Goal: Task Accomplishment & Management: Complete application form

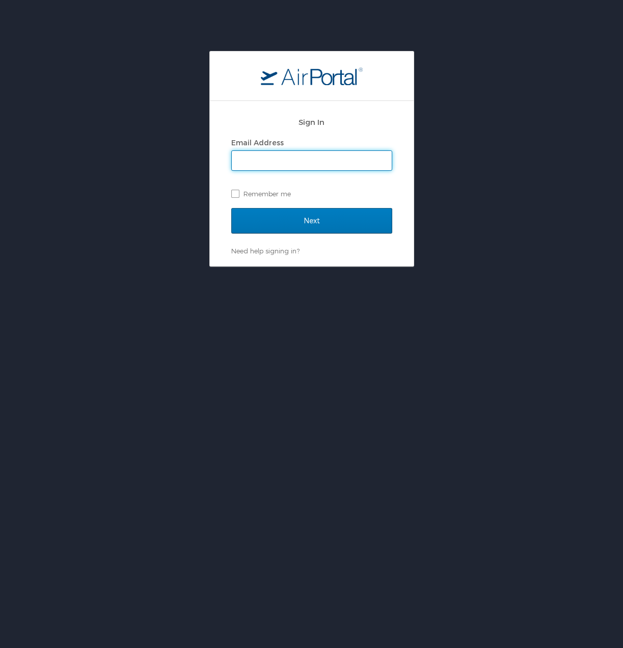
click at [247, 159] on input "Email Address" at bounding box center [312, 160] width 160 height 19
type input "[PERSON_NAME][EMAIL_ADDRESS][DOMAIN_NAME]"
click at [238, 196] on label "Remember me" at bounding box center [311, 193] width 161 height 15
click at [238, 196] on input "Remember me" at bounding box center [234, 193] width 7 height 7
checkbox input "true"
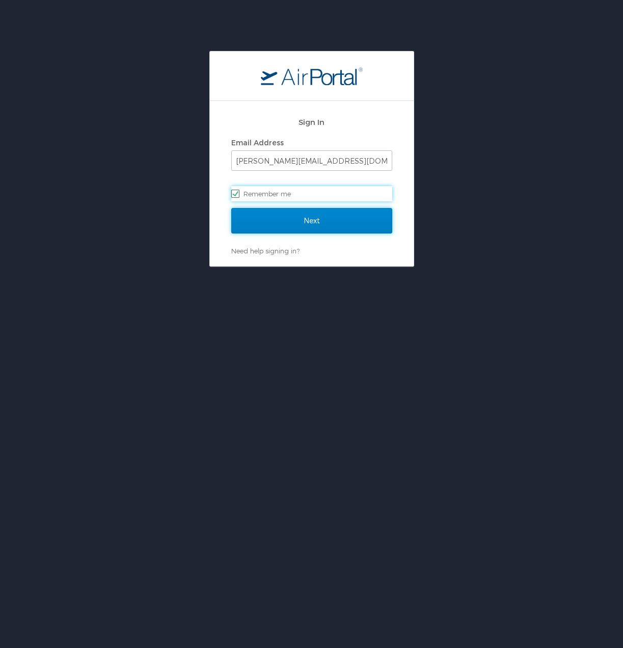
click at [276, 217] on input "Next" at bounding box center [311, 220] width 161 height 25
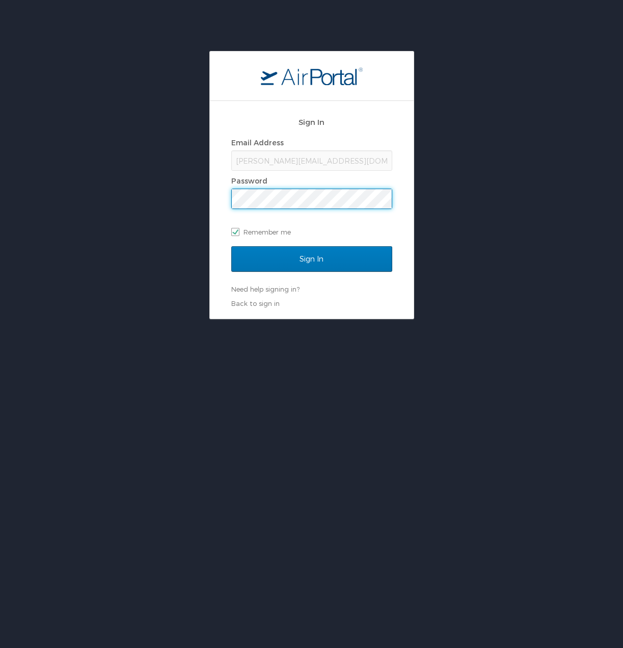
click at [231, 246] on input "Sign In" at bounding box center [311, 258] width 161 height 25
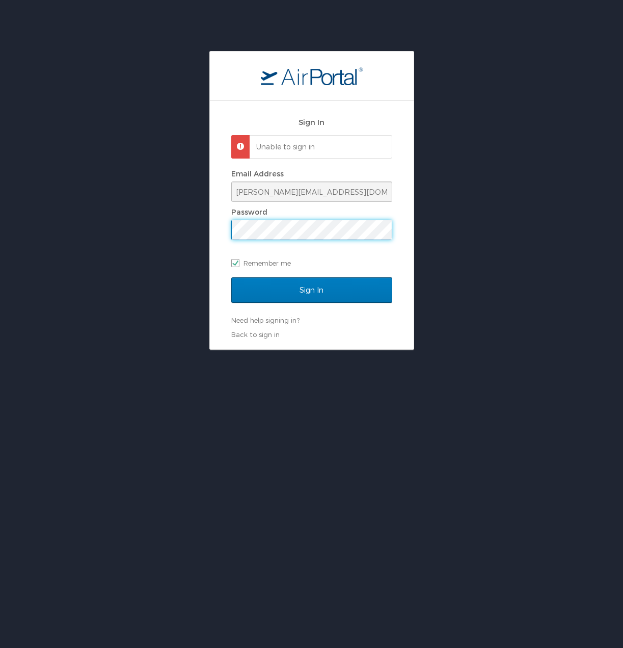
click at [231, 277] on input "Sign In" at bounding box center [311, 289] width 161 height 25
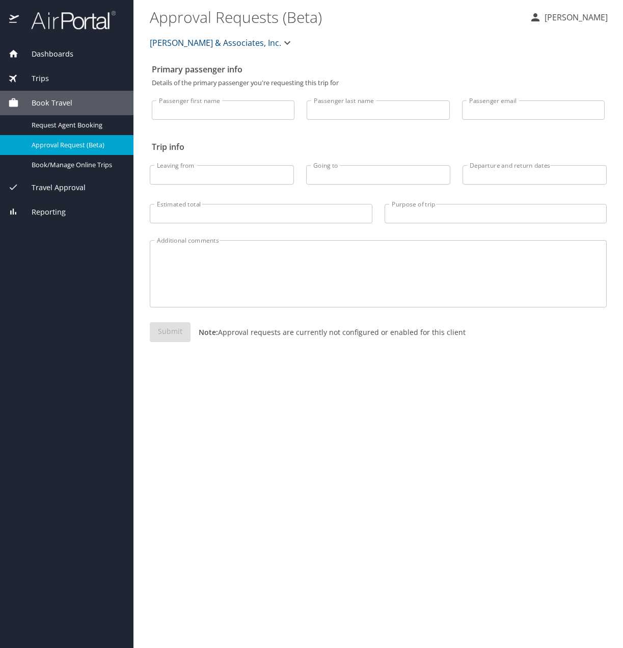
click at [214, 113] on input "Passenger first name" at bounding box center [223, 109] width 143 height 19
type input "Matthew"
click at [324, 105] on input "Passenger last name" at bounding box center [378, 109] width 143 height 19
type input "Fulton"
click at [483, 109] on input "Passenger email" at bounding box center [533, 109] width 143 height 19
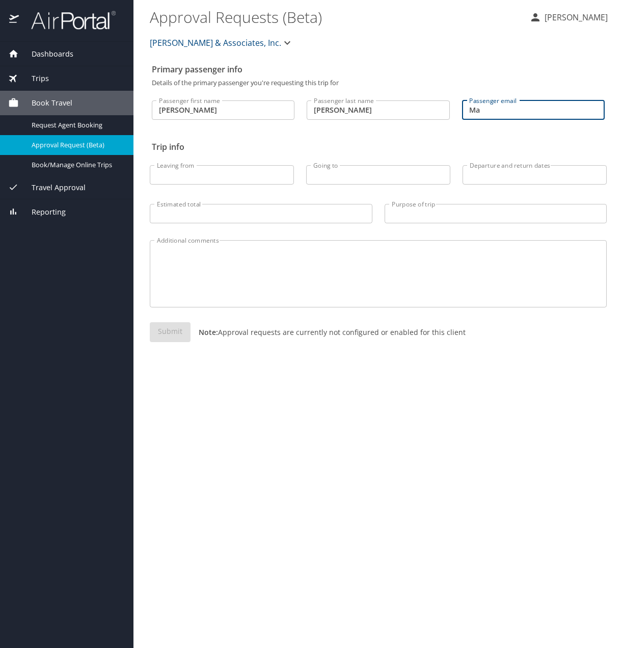
type input "M"
type input "matthew.fulton01@gmail.com"
click at [260, 175] on input "Leaving from" at bounding box center [222, 174] width 144 height 19
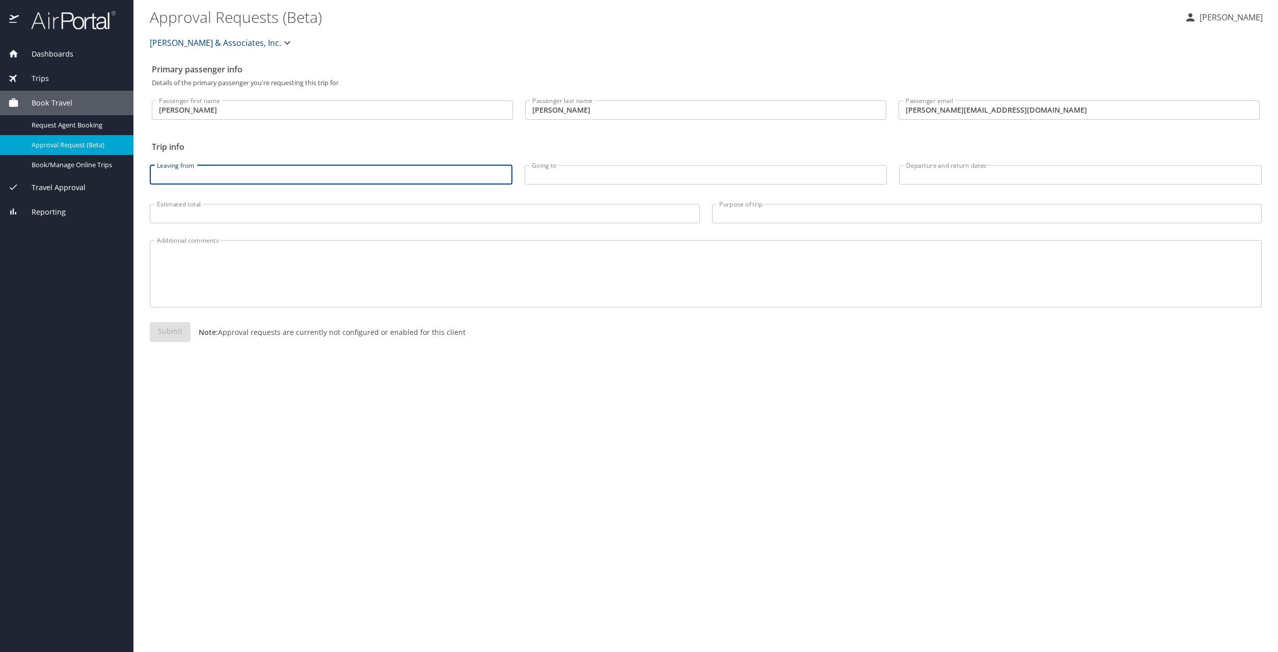
click at [41, 52] on span "Dashboards" at bounding box center [46, 53] width 55 height 11
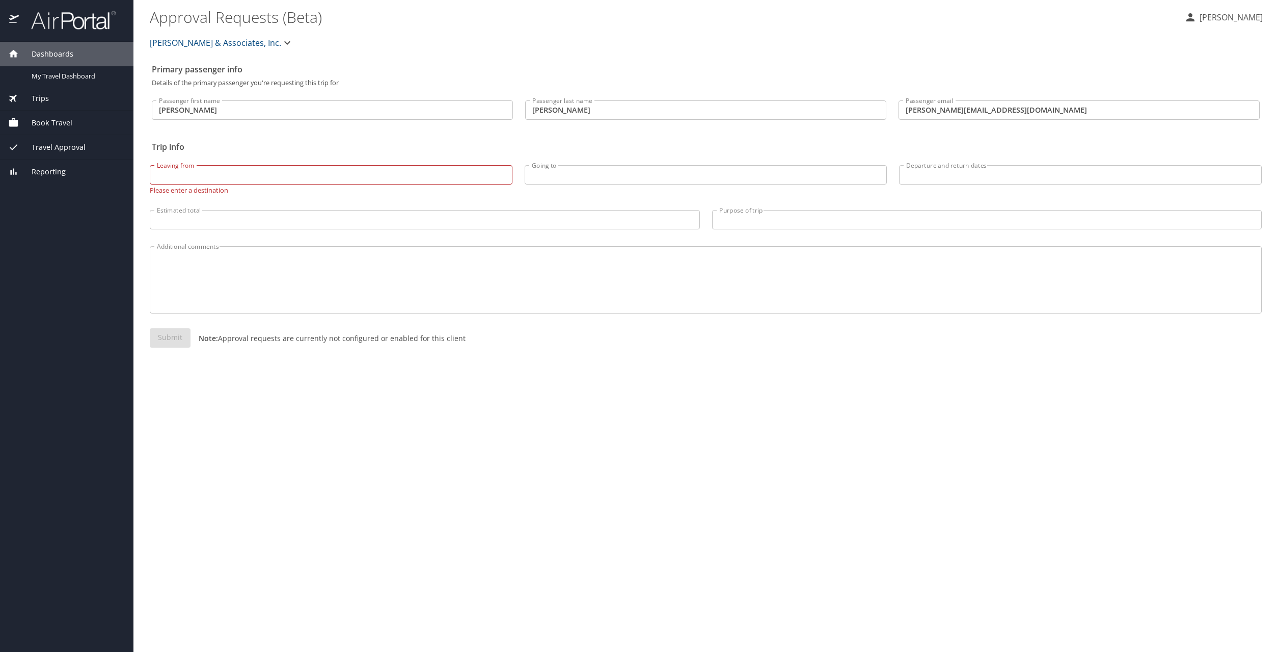
click at [48, 145] on span "Travel Approval" at bounding box center [52, 147] width 67 height 11
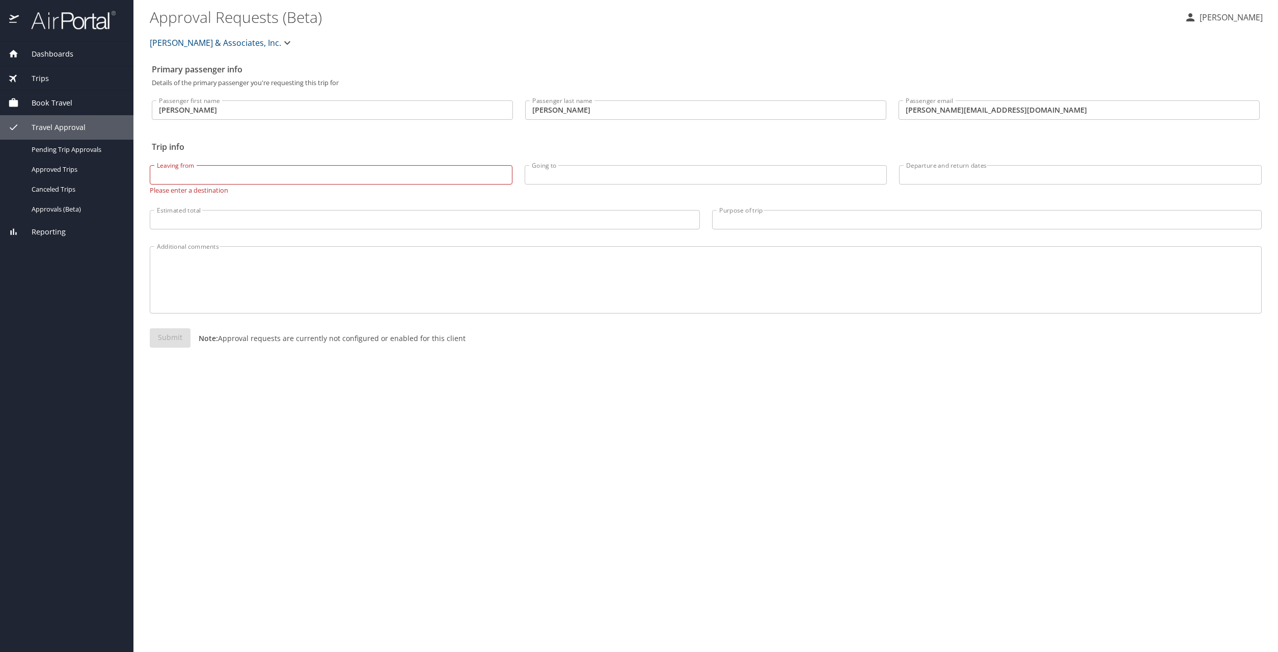
click at [51, 101] on span "Book Travel" at bounding box center [45, 102] width 53 height 11
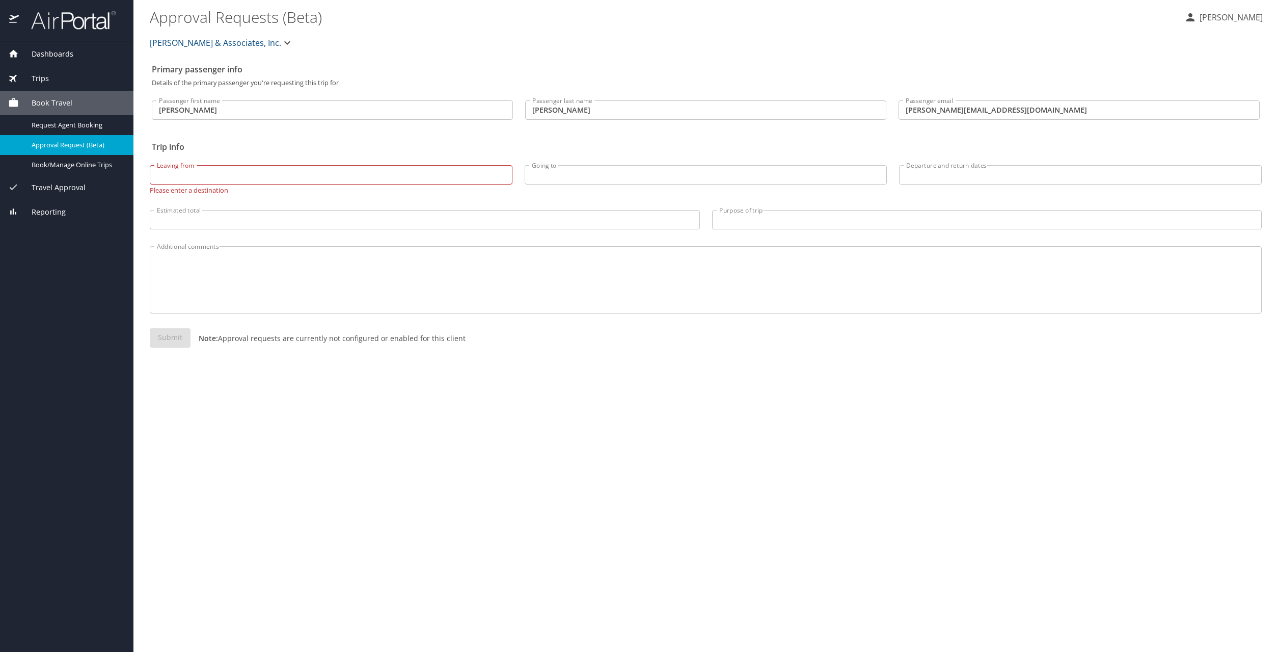
click at [254, 170] on input "Leaving from" at bounding box center [331, 174] width 363 height 19
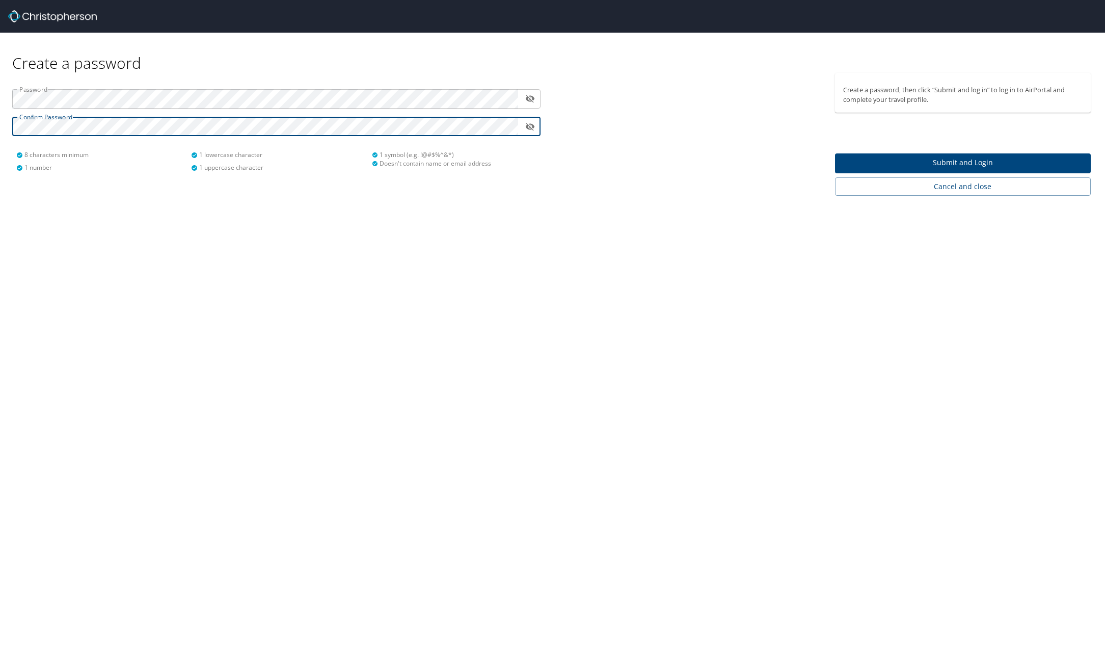
click at [970, 163] on span "Submit and Login" at bounding box center [962, 162] width 239 height 13
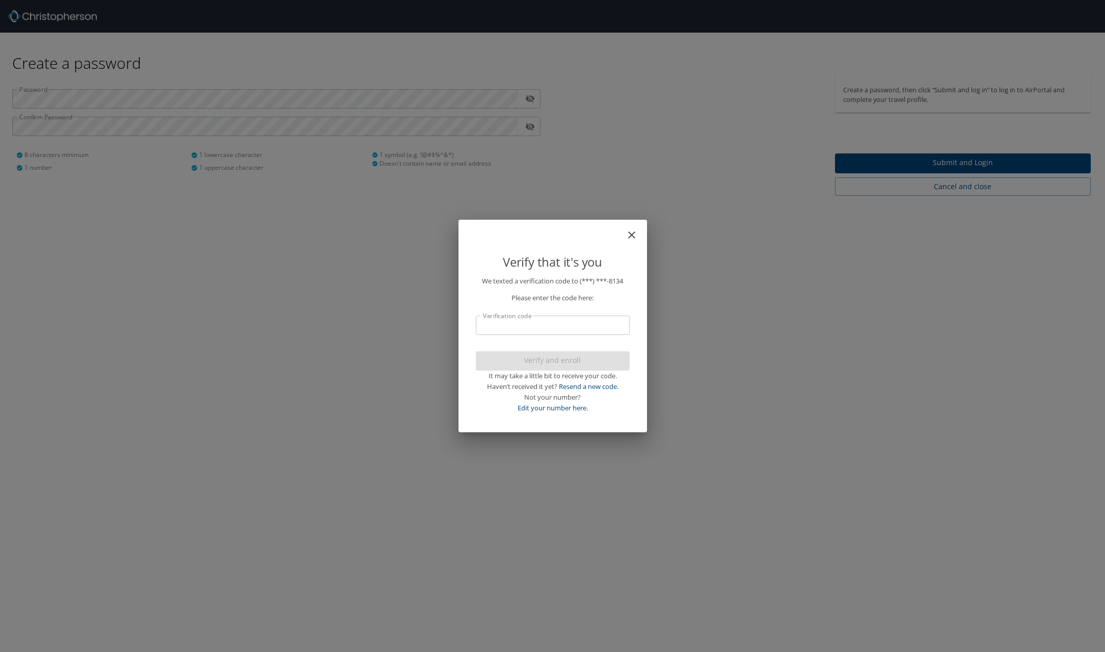
click at [564, 330] on input "Verification code" at bounding box center [553, 324] width 154 height 19
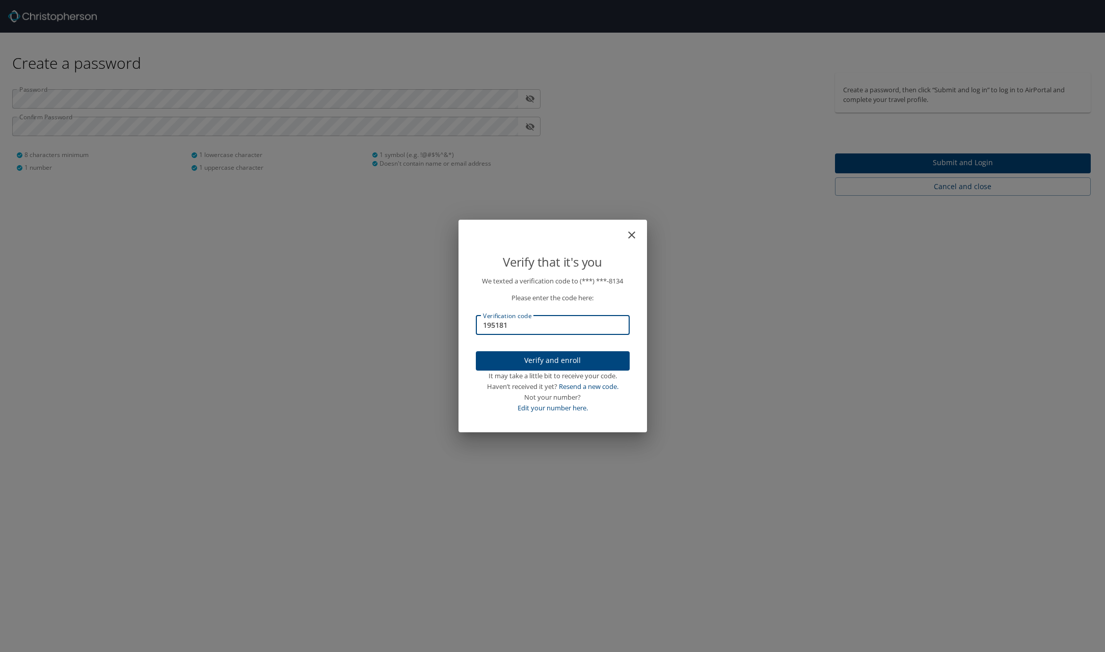
type input "195181"
click at [572, 354] on button "Verify and enroll" at bounding box center [553, 361] width 154 height 20
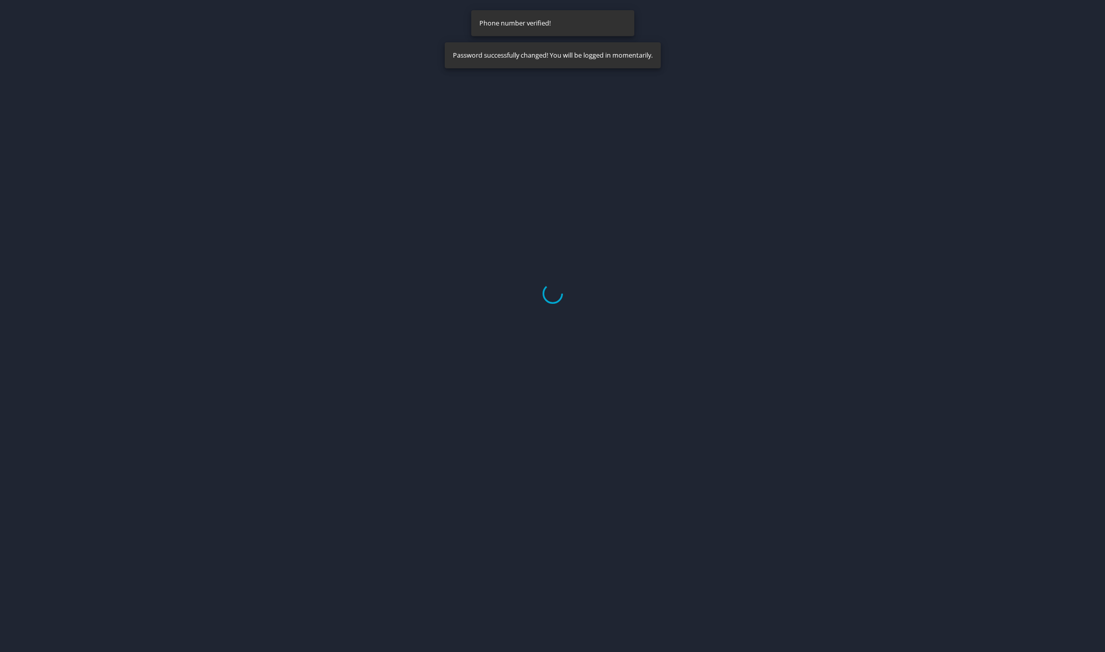
select select "US"
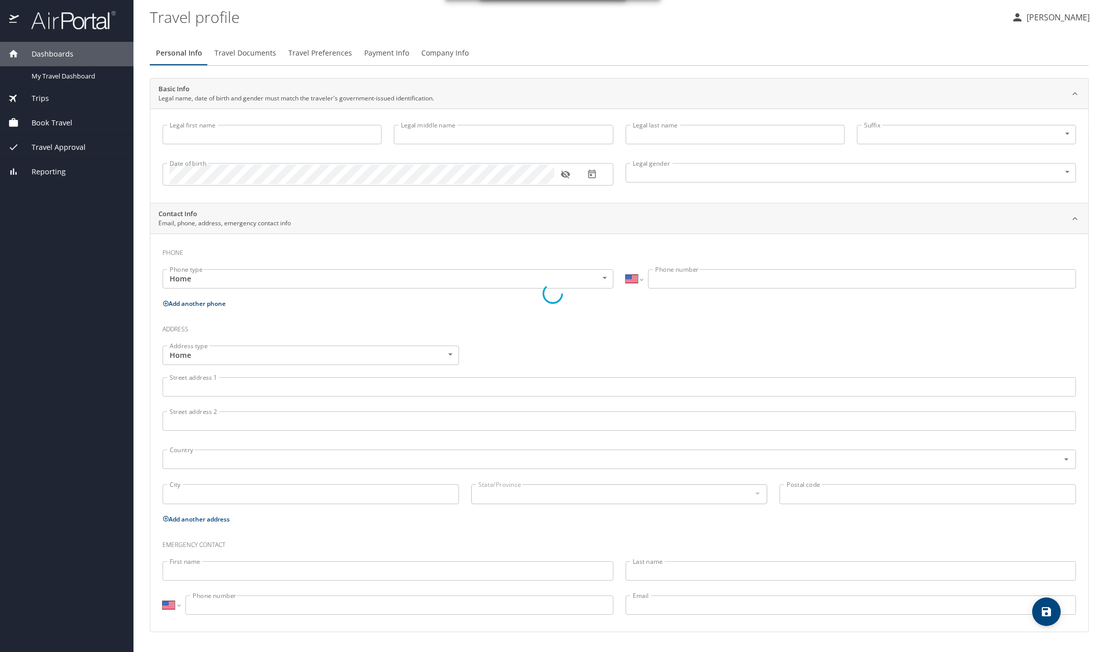
type input "Matthew"
type input "Coburn"
type input "Fulton"
type input "Male"
select select "US"
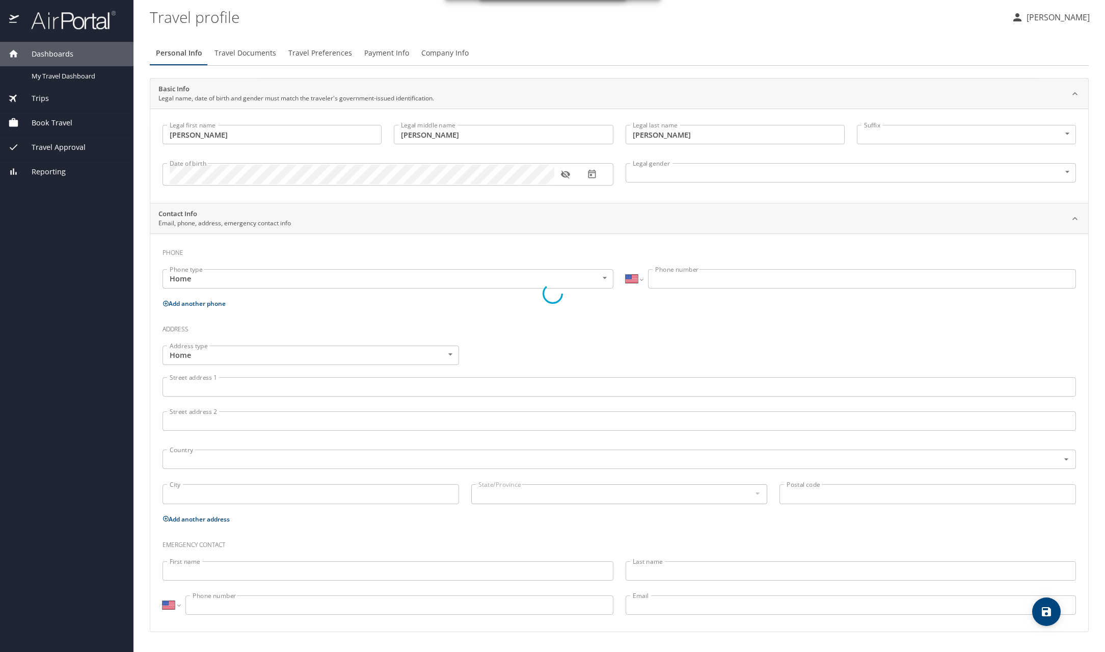
select select "US"
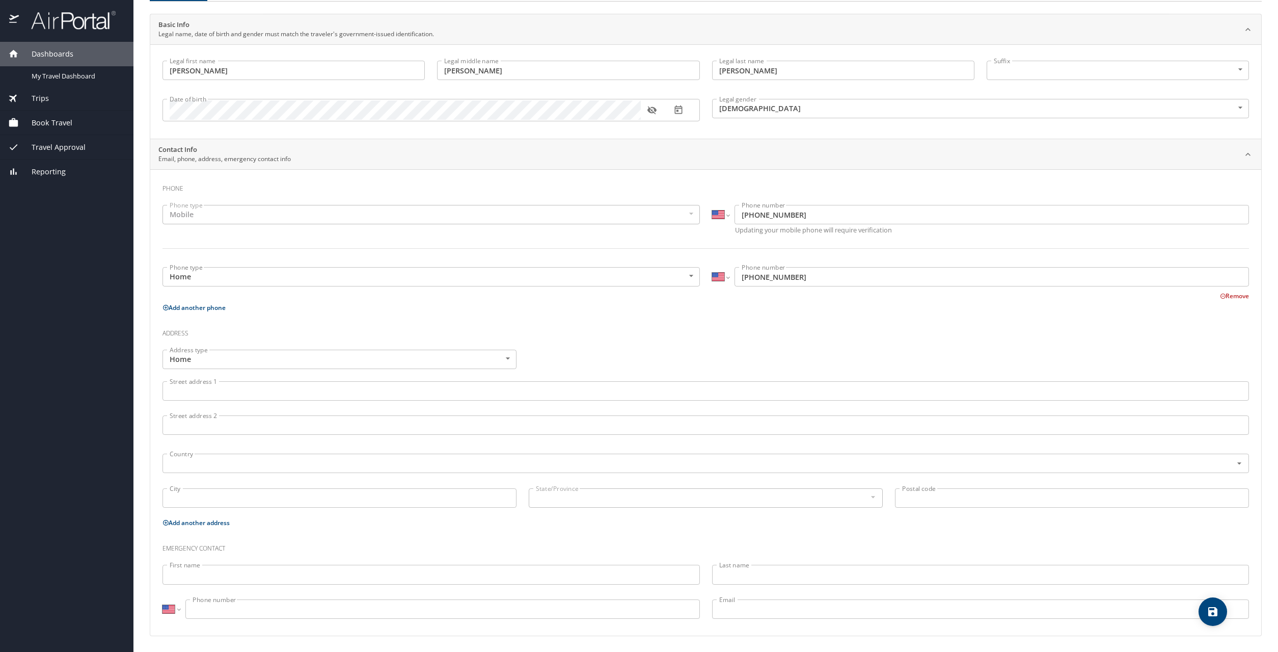
scroll to position [65, 0]
click at [271, 390] on input "Street address 1" at bounding box center [706, 390] width 1087 height 19
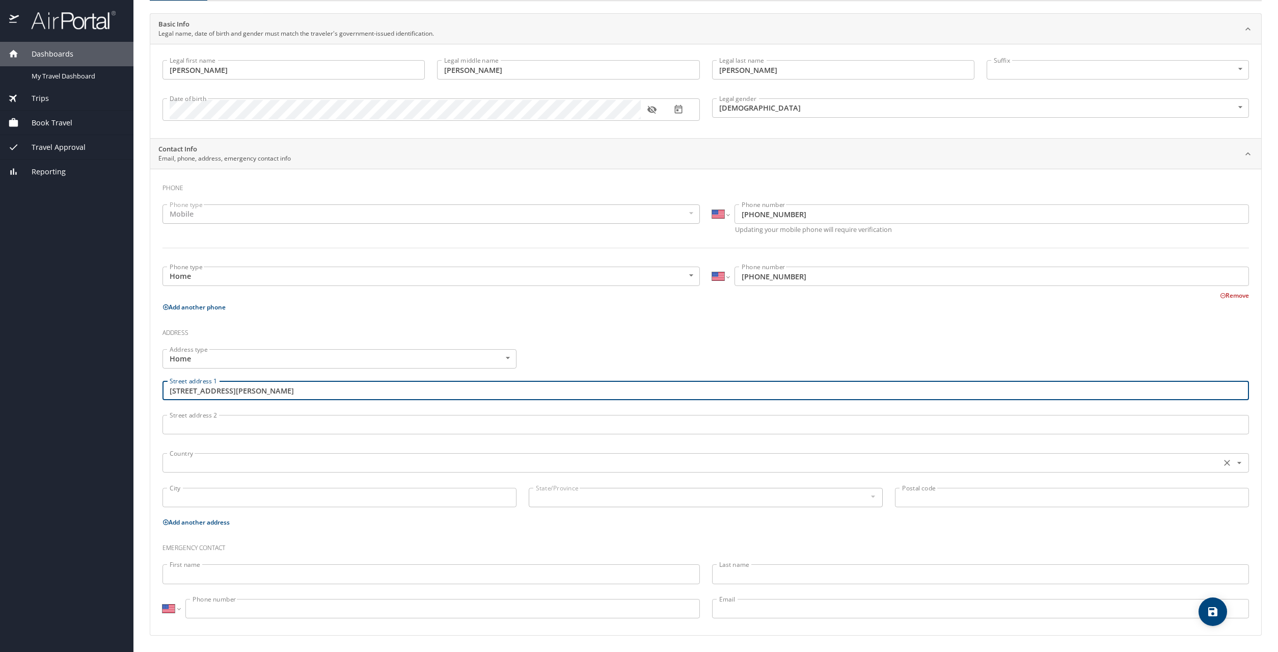
type input "7502 MacNichol Lane"
click at [242, 462] on input "text" at bounding box center [691, 462] width 1051 height 13
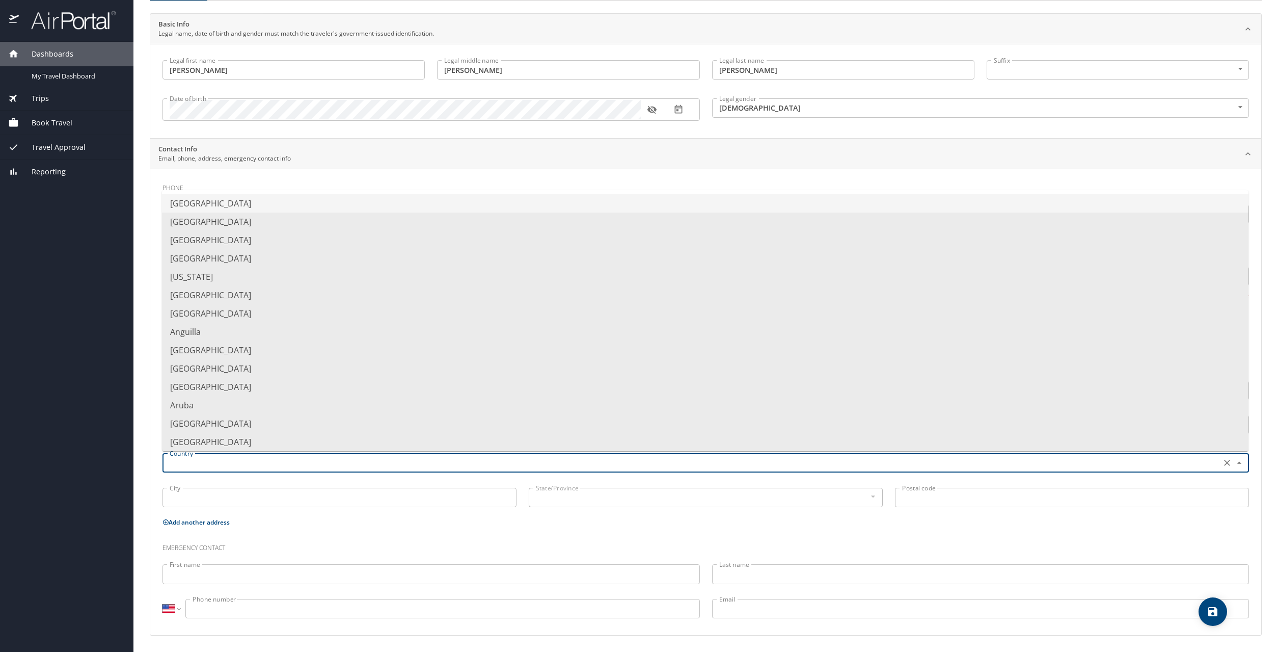
click at [255, 202] on li "United States of America" at bounding box center [705, 203] width 1087 height 18
type input "United States of America"
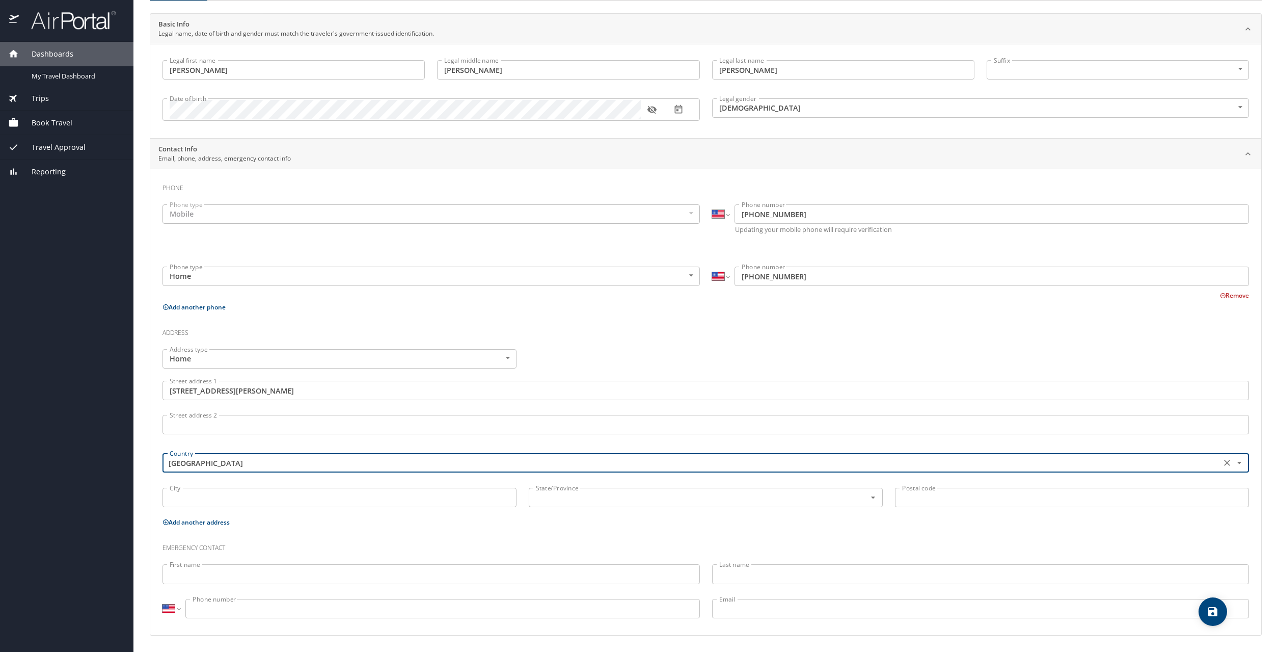
click at [205, 500] on input "City" at bounding box center [340, 497] width 354 height 19
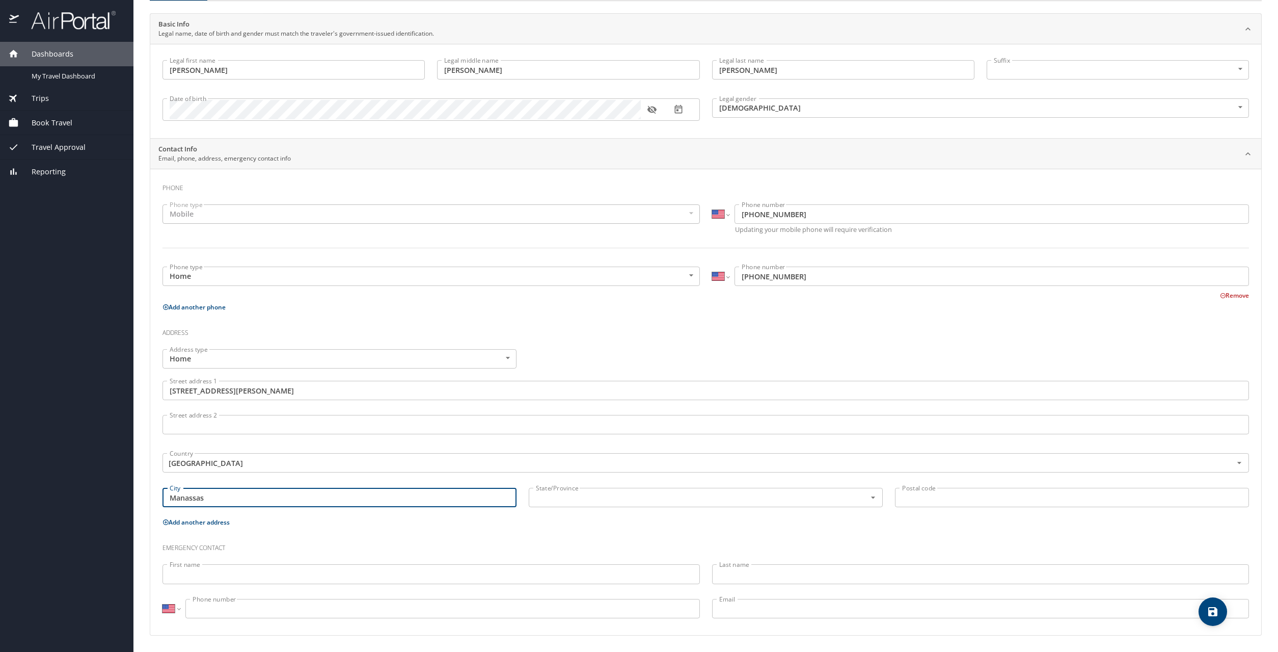
type input "Manassas"
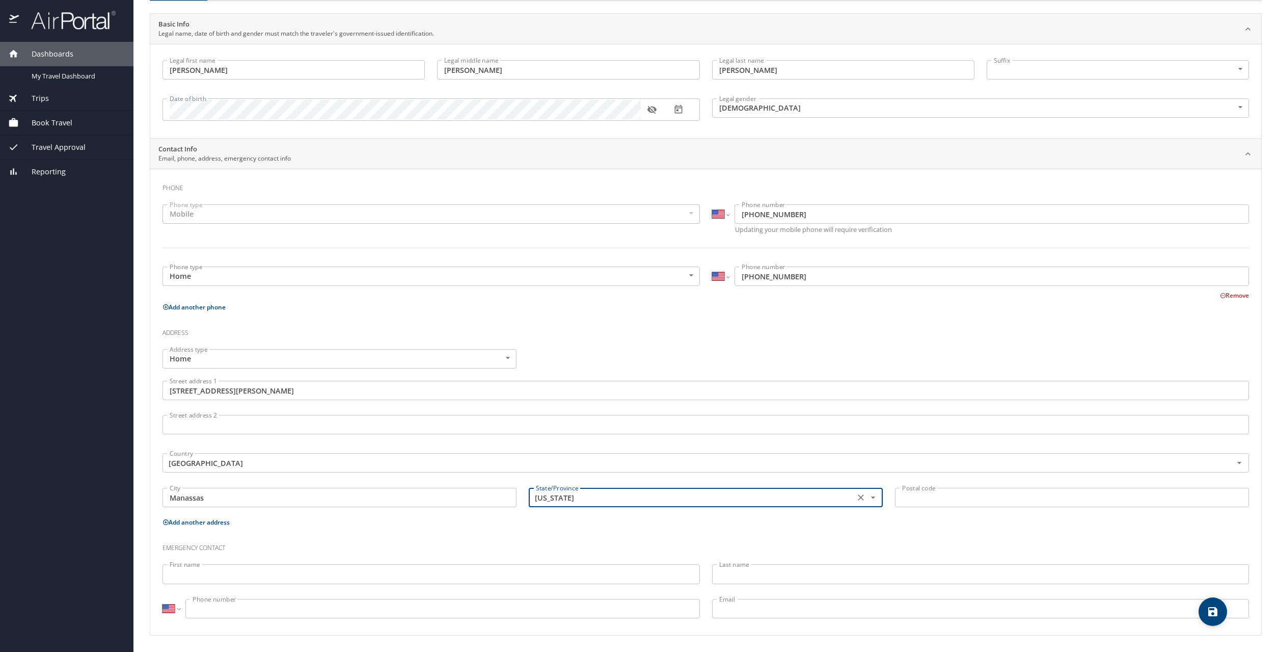
type input "Virginia"
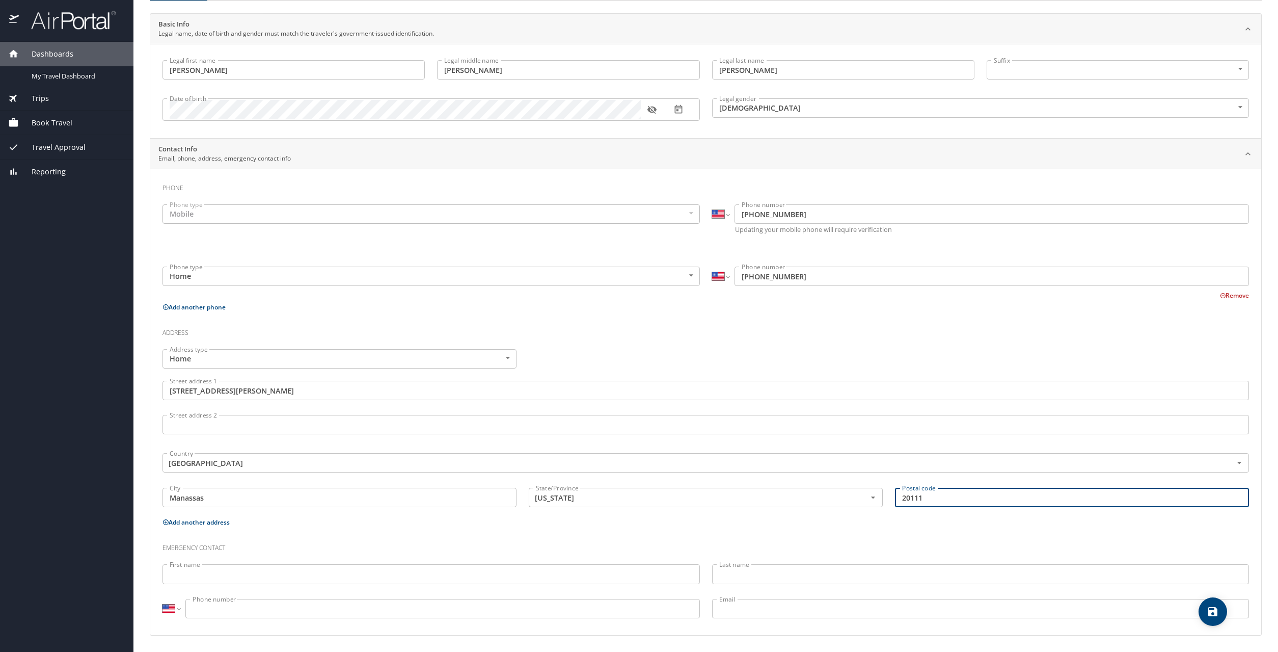
type input "20111"
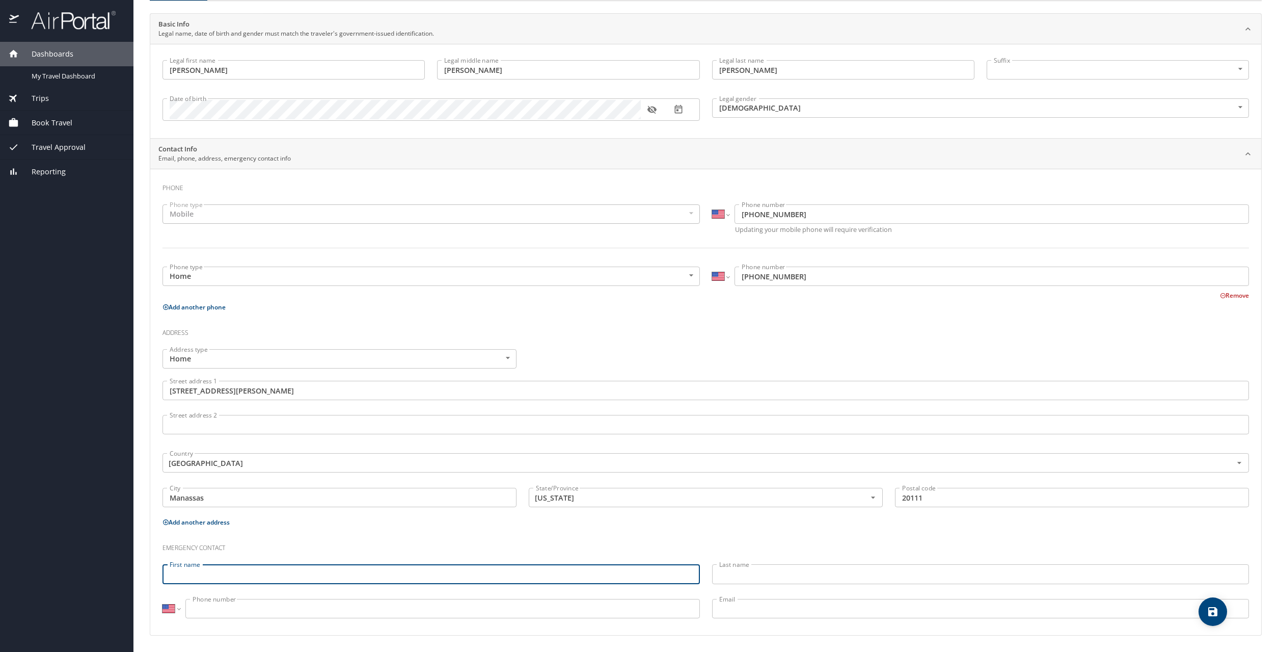
click at [301, 573] on input "First name" at bounding box center [431, 573] width 537 height 19
type input "Grace"
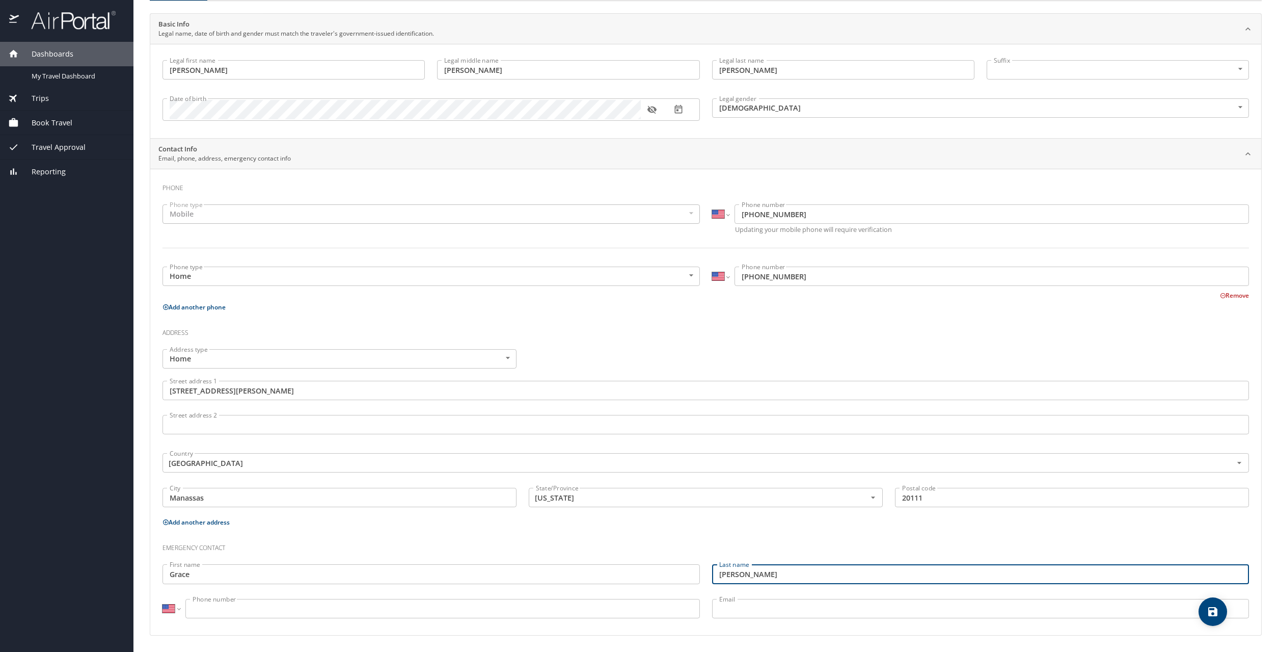
type input "Fulton"
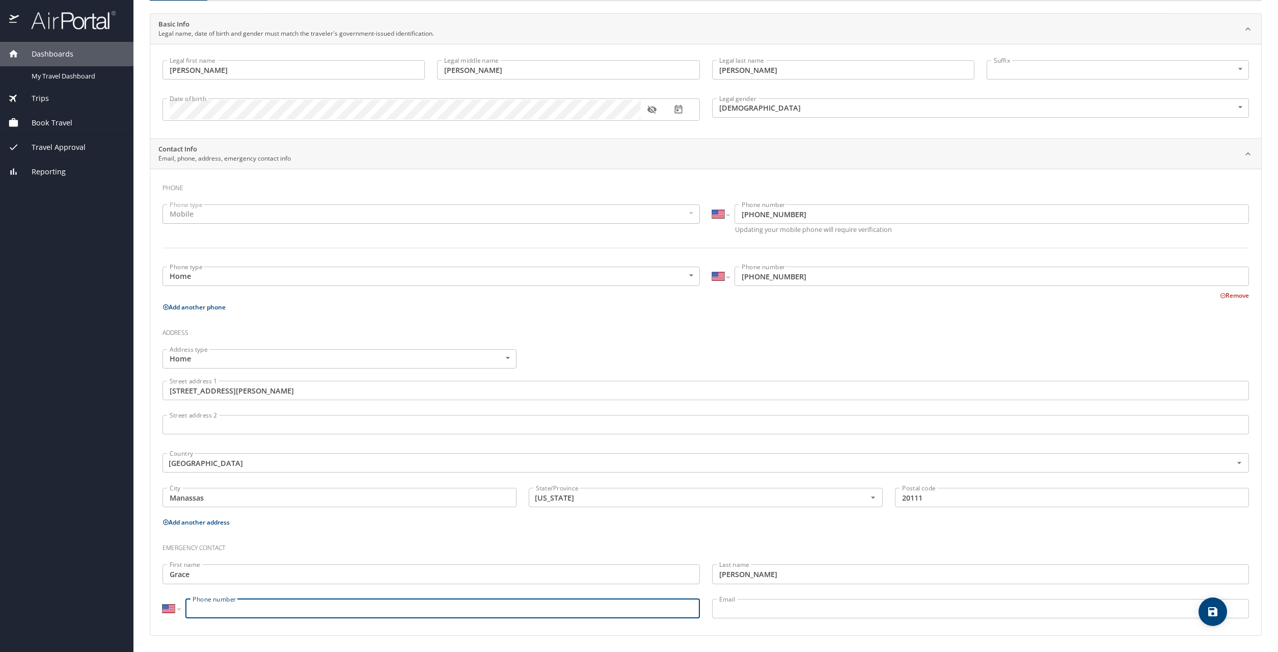
click at [297, 616] on input "Phone number" at bounding box center [442, 608] width 515 height 19
type input "(703) 398-7485"
click at [769, 602] on input "Email" at bounding box center [980, 608] width 537 height 19
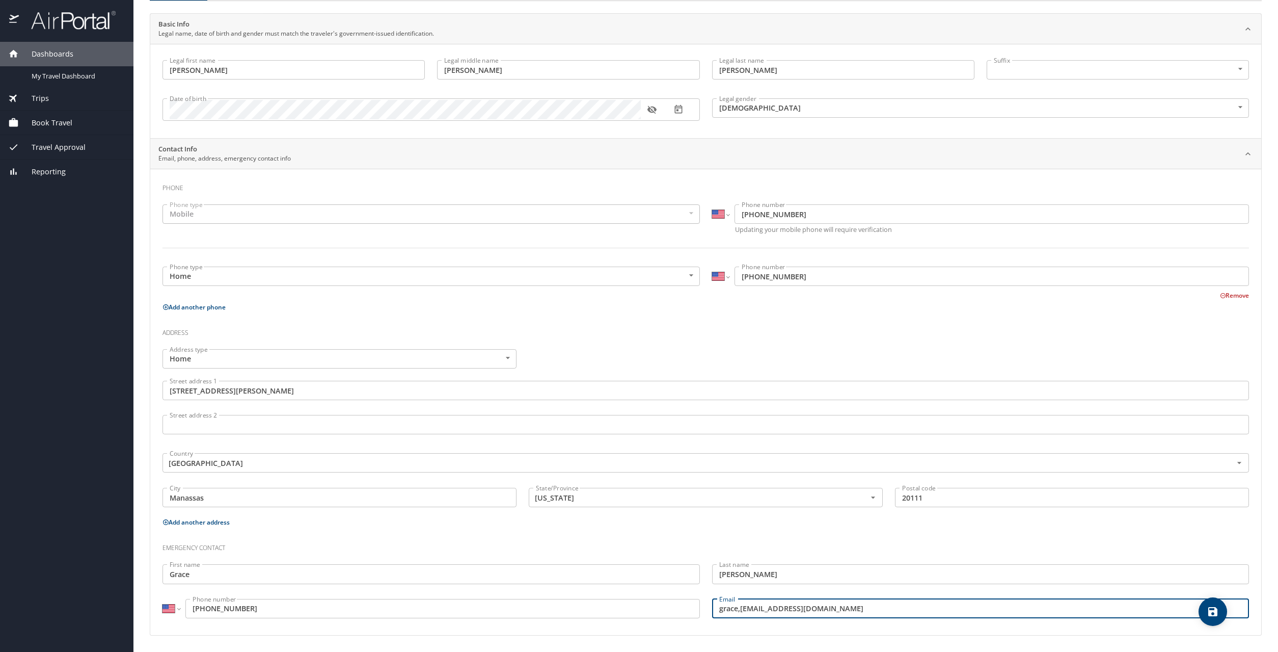
type input "grace,freeman622@gmail.com"
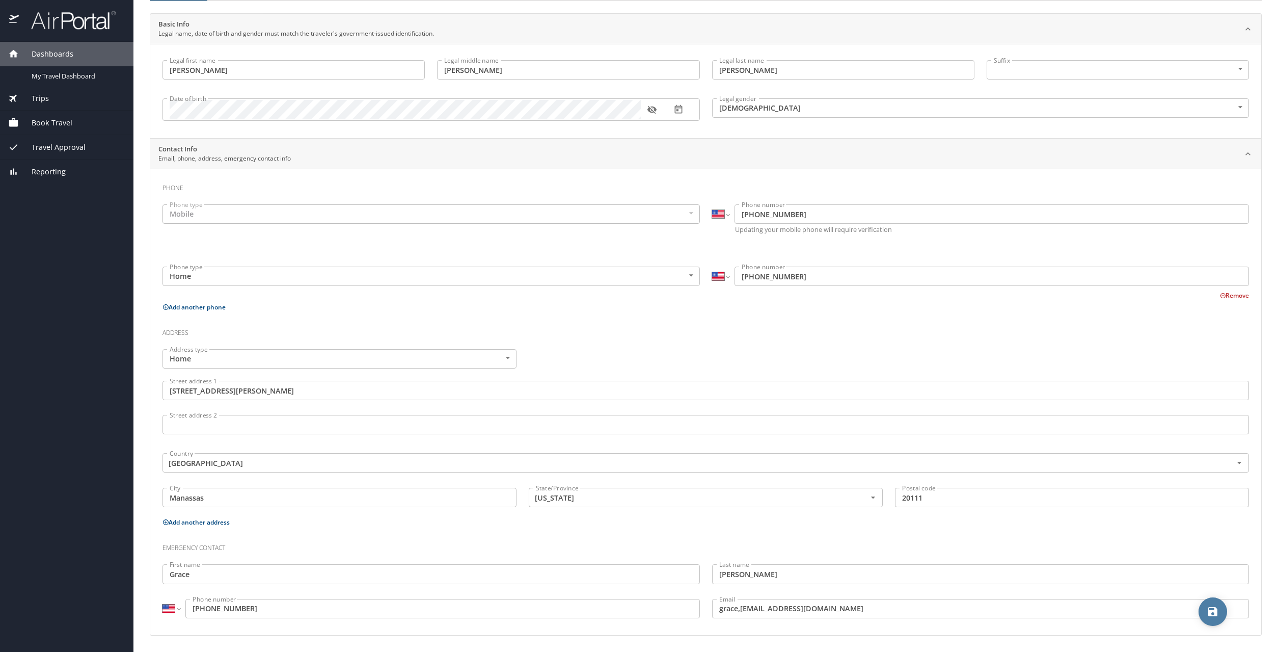
click at [1105, 612] on icon "save" at bounding box center [1212, 611] width 9 height 9
select select "US"
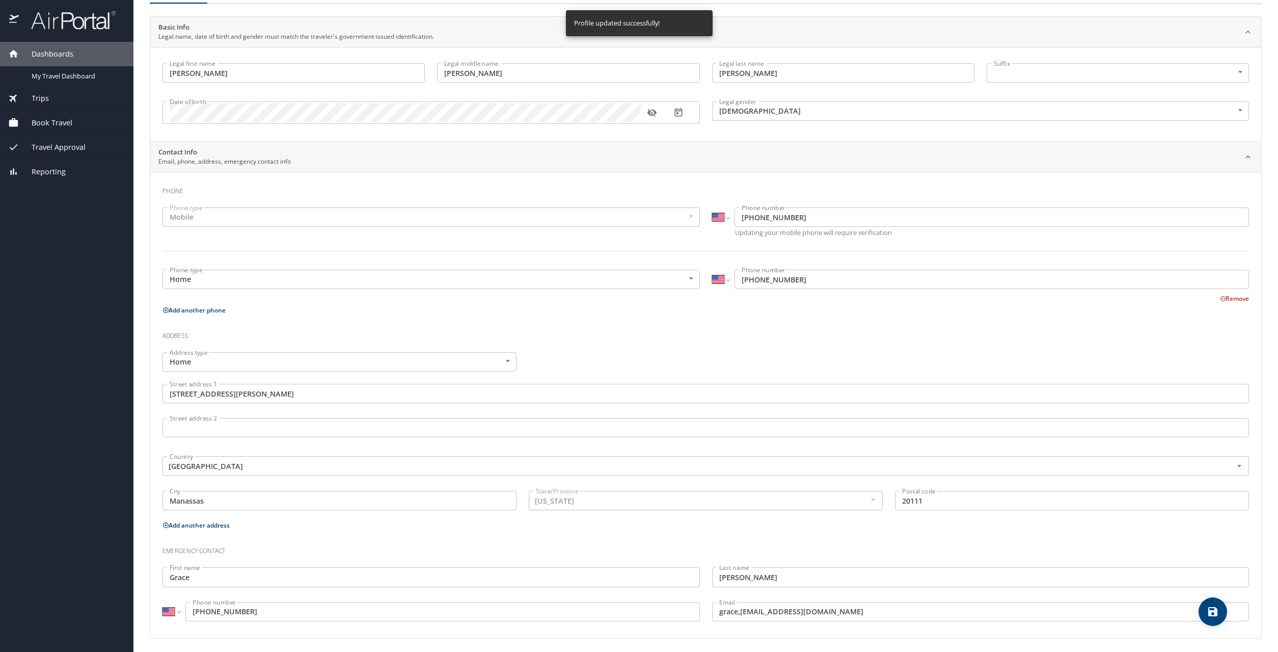
select select "US"
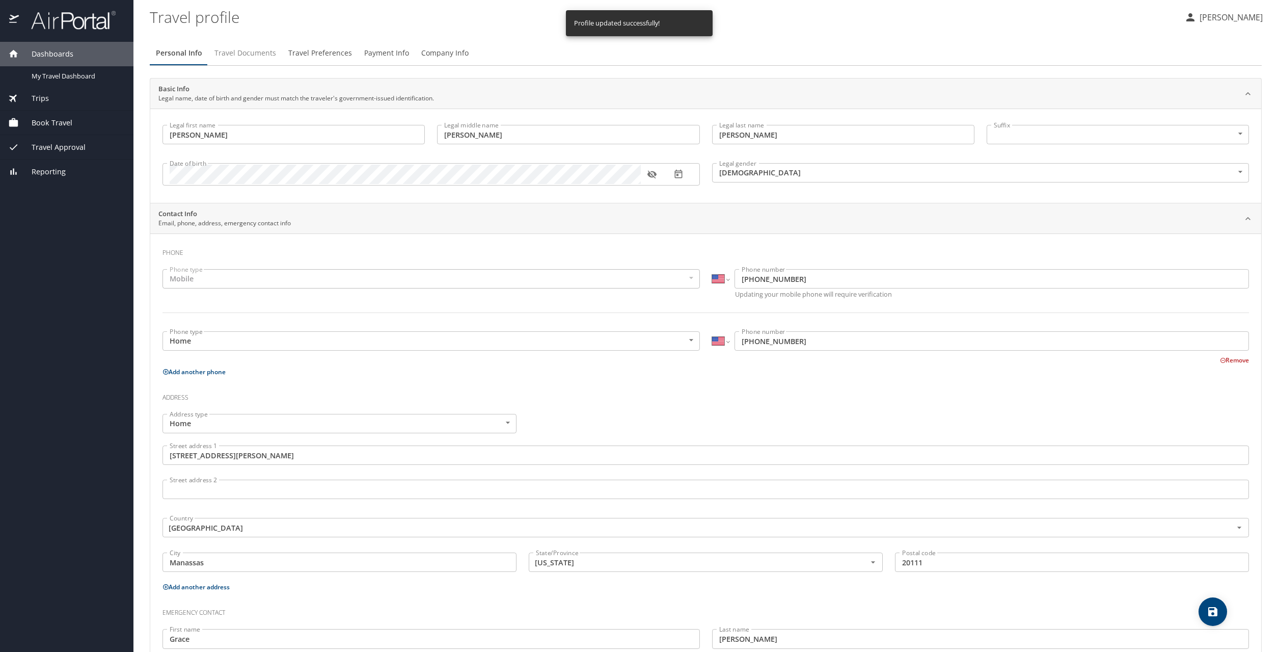
click at [243, 57] on span "Travel Documents" at bounding box center [245, 53] width 62 height 13
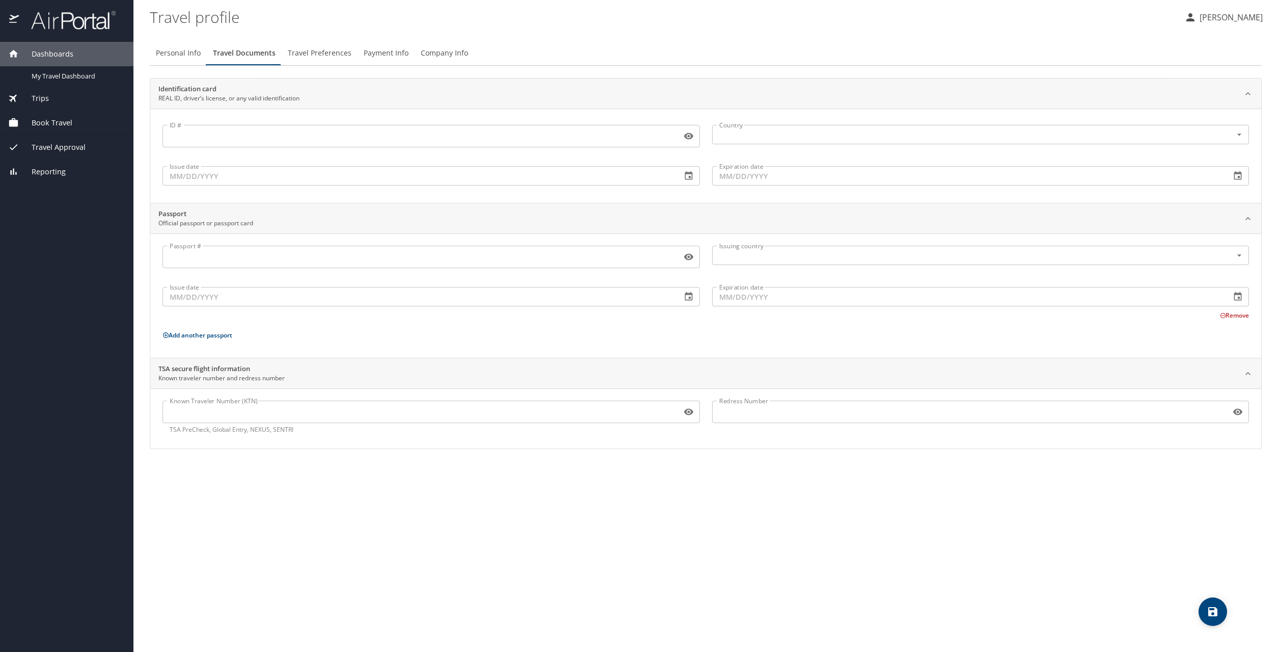
click at [311, 52] on span "Travel Preferences" at bounding box center [320, 53] width 64 height 13
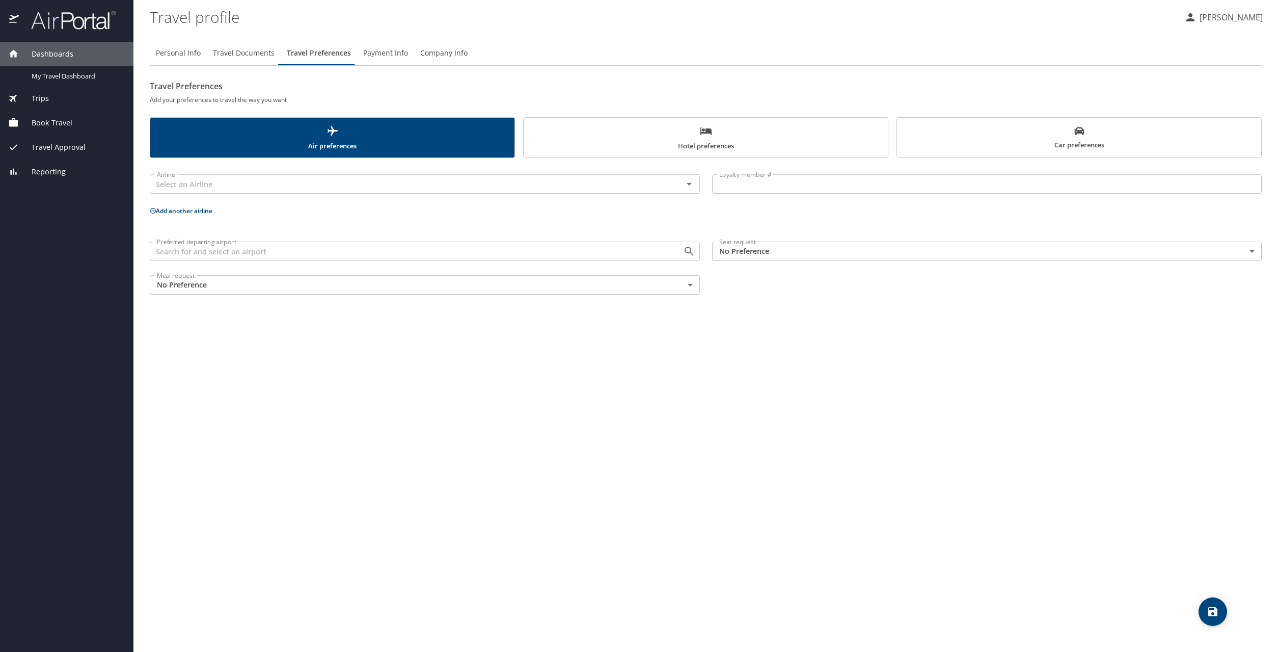
drag, startPoint x: 391, startPoint y: 51, endPoint x: 406, endPoint y: 51, distance: 14.3
click at [392, 51] on span "Payment Info" at bounding box center [385, 53] width 45 height 13
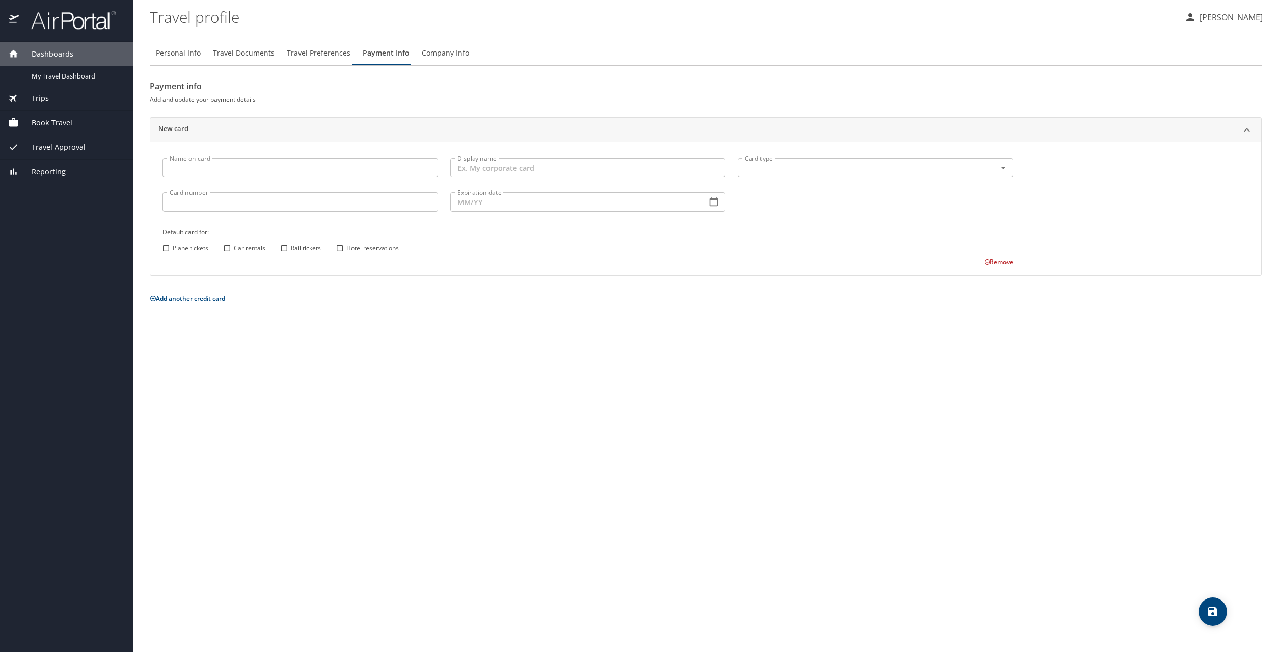
click at [434, 52] on span "Company Info" at bounding box center [445, 53] width 47 height 13
click at [312, 50] on span "Travel Preferences" at bounding box center [319, 53] width 64 height 13
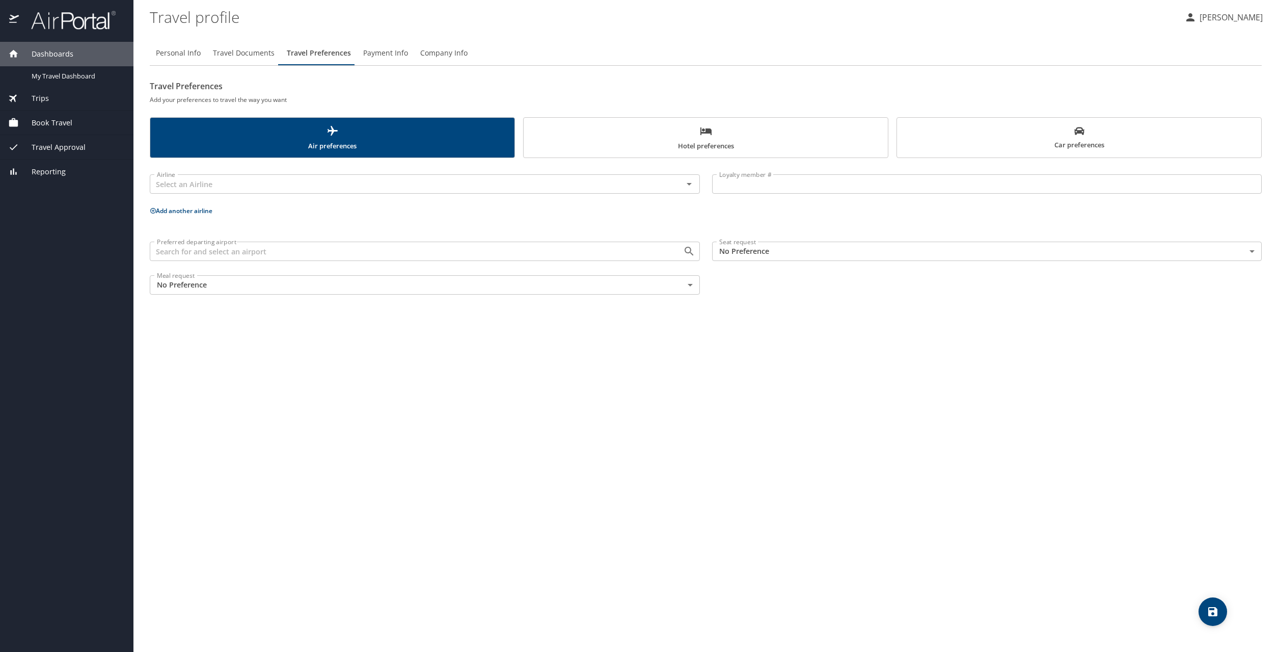
click at [40, 125] on span "Book Travel" at bounding box center [45, 122] width 53 height 11
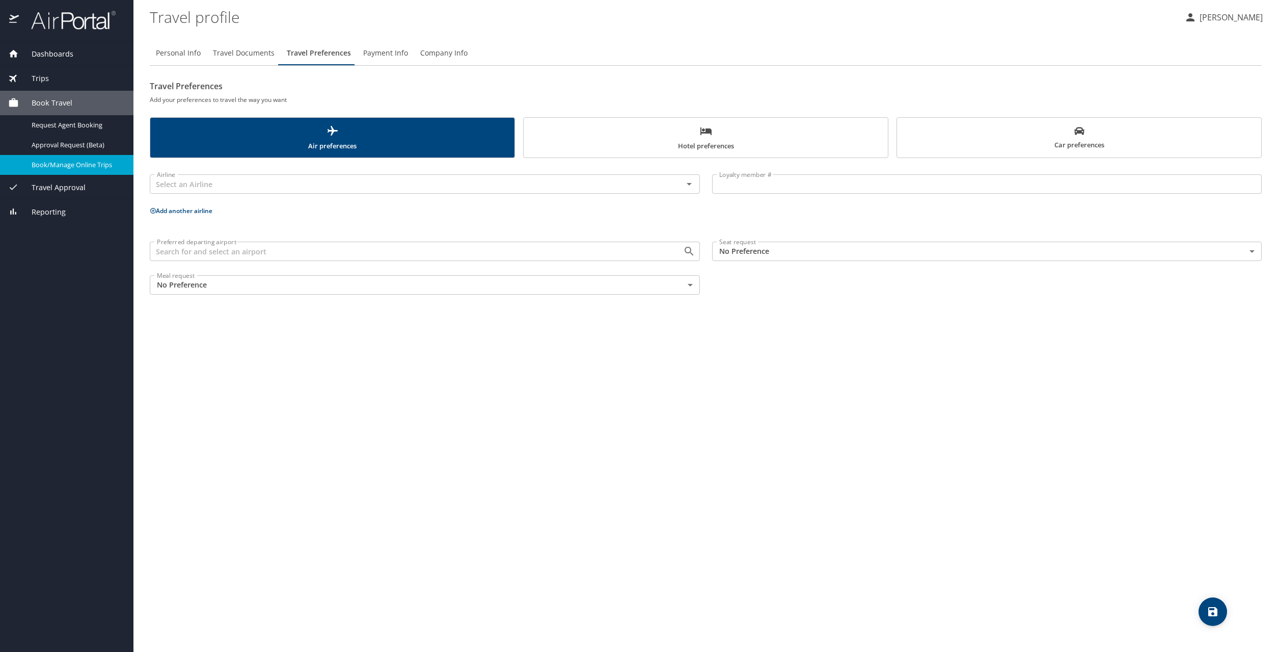
click at [52, 166] on span "Book/Manage Online Trips" at bounding box center [77, 165] width 90 height 10
